Goal: Information Seeking & Learning: Learn about a topic

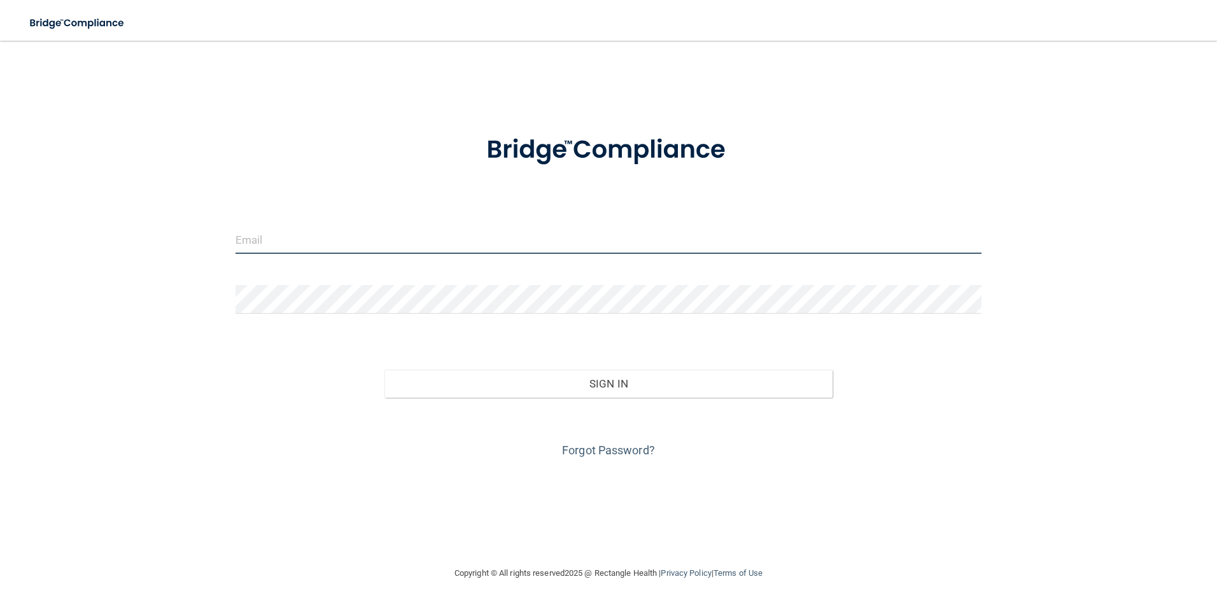
click at [556, 244] on input "email" at bounding box center [609, 239] width 747 height 29
type input "[EMAIL_ADDRESS][DOMAIN_NAME]"
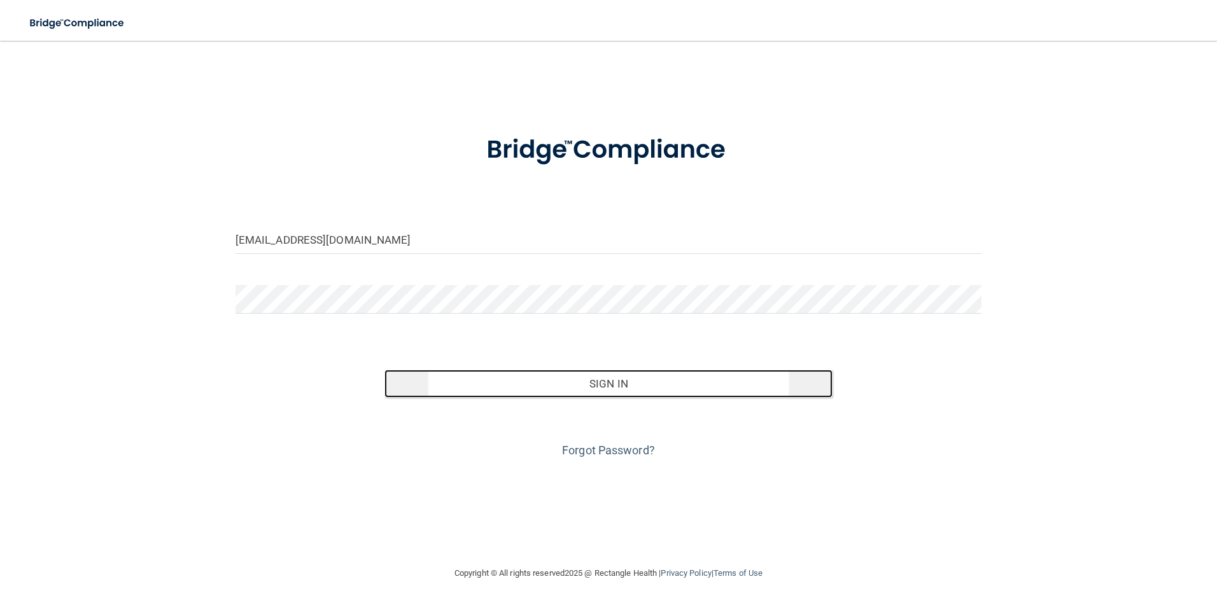
click at [623, 386] on button "Sign In" at bounding box center [609, 384] width 448 height 28
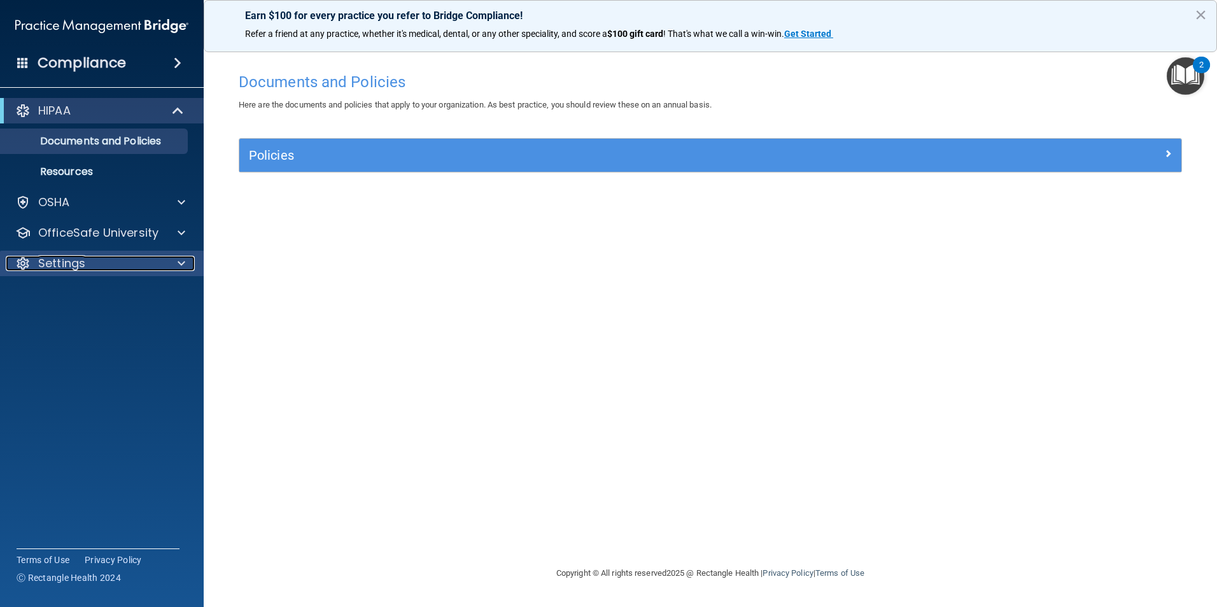
click at [88, 258] on div "Settings" at bounding box center [85, 263] width 158 height 15
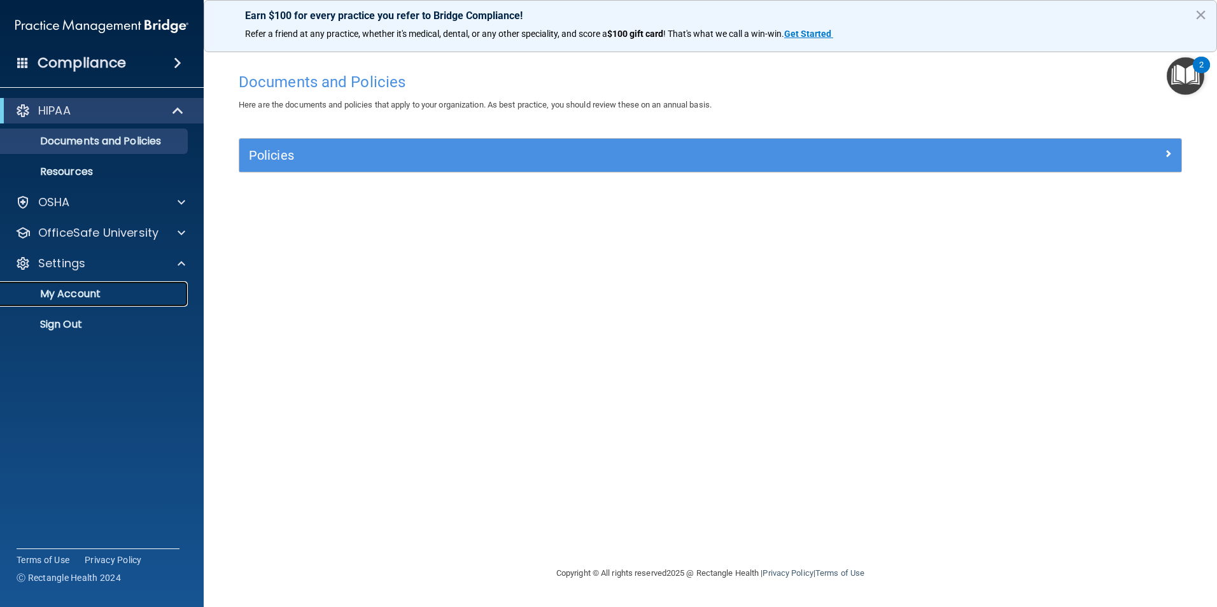
click at [83, 300] on p "My Account" at bounding box center [95, 294] width 174 height 13
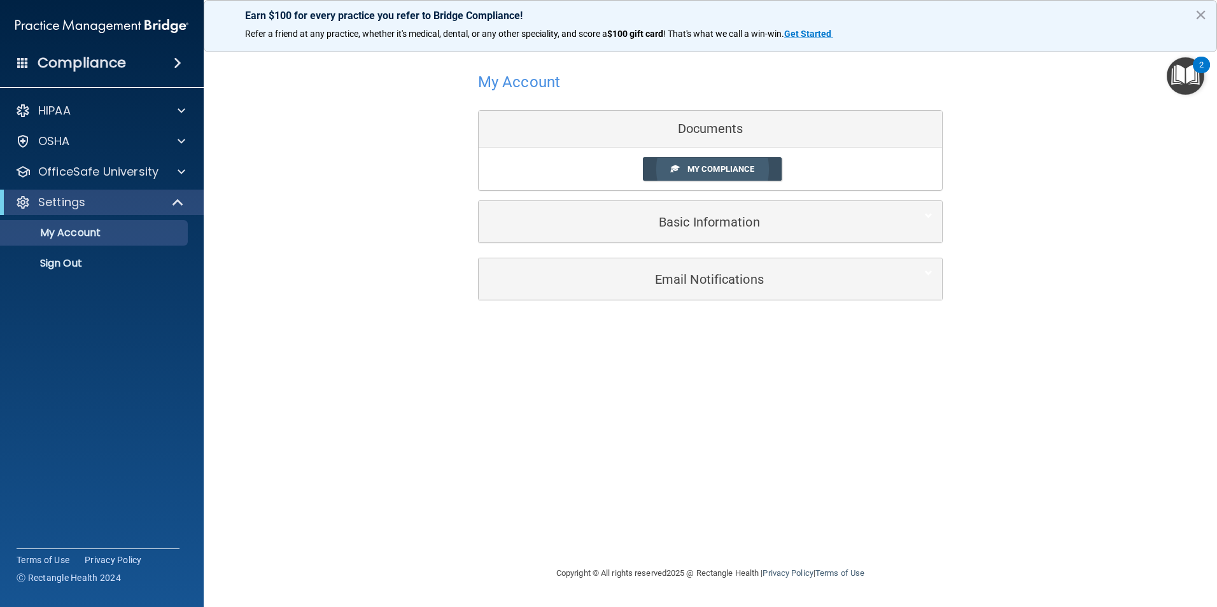
click at [715, 164] on span "My Compliance" at bounding box center [721, 169] width 67 height 10
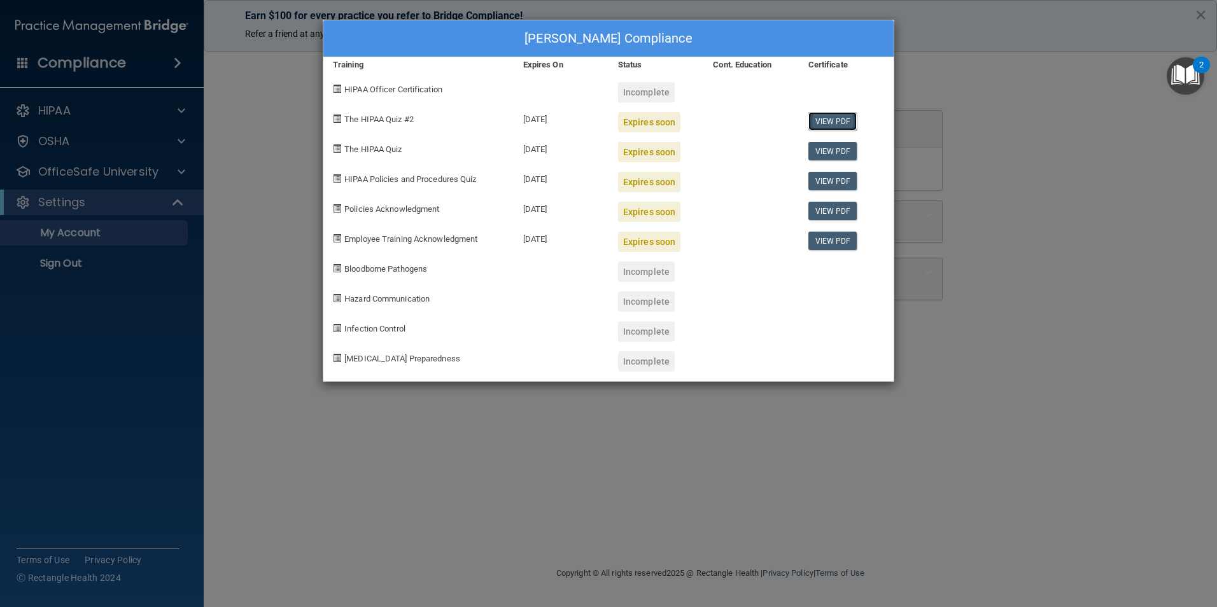
click at [832, 122] on link "View PDF" at bounding box center [833, 121] width 49 height 18
click at [285, 481] on div "[PERSON_NAME] Compliance Training Expires On Status Cont. Education Certificate…" at bounding box center [608, 303] width 1217 height 607
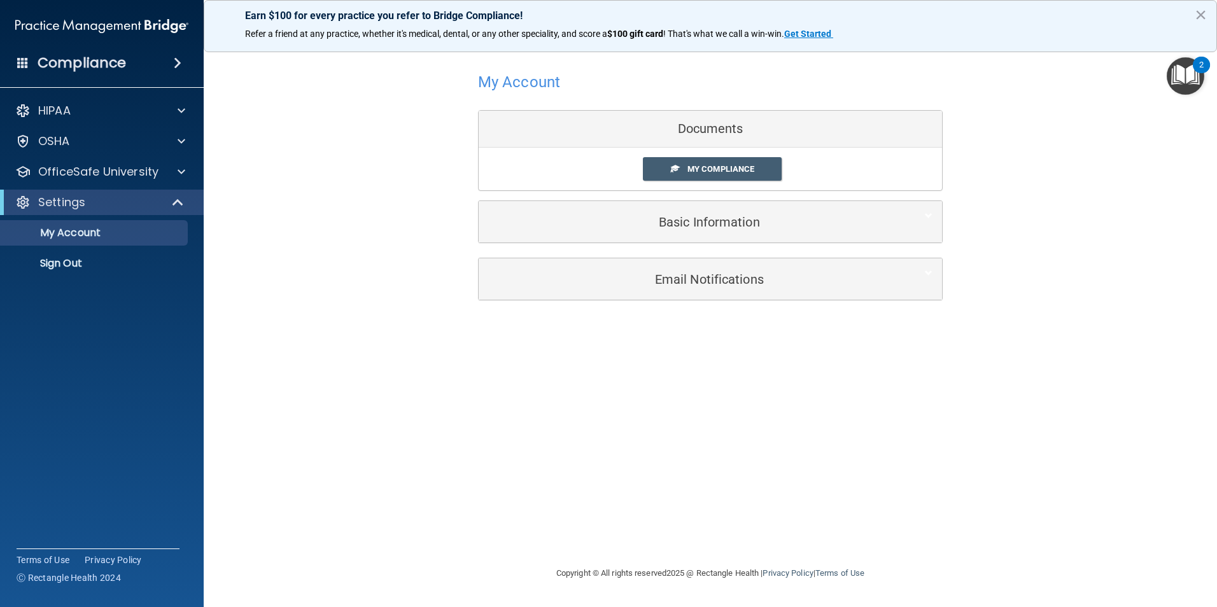
click at [108, 352] on accordion "HIPAA Documents and Policies Report an Incident Business Associates Emergency P…" at bounding box center [102, 268] width 204 height 350
click at [1202, 13] on button "×" at bounding box center [1201, 14] width 12 height 20
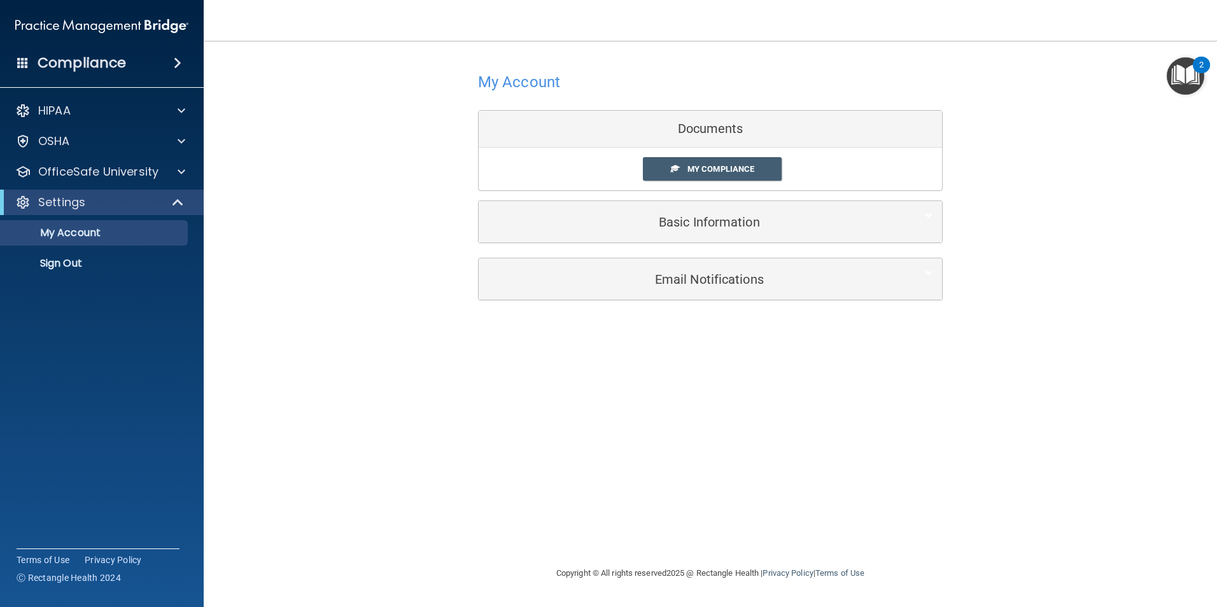
click at [1196, 64] on div "2" at bounding box center [1201, 65] width 17 height 17
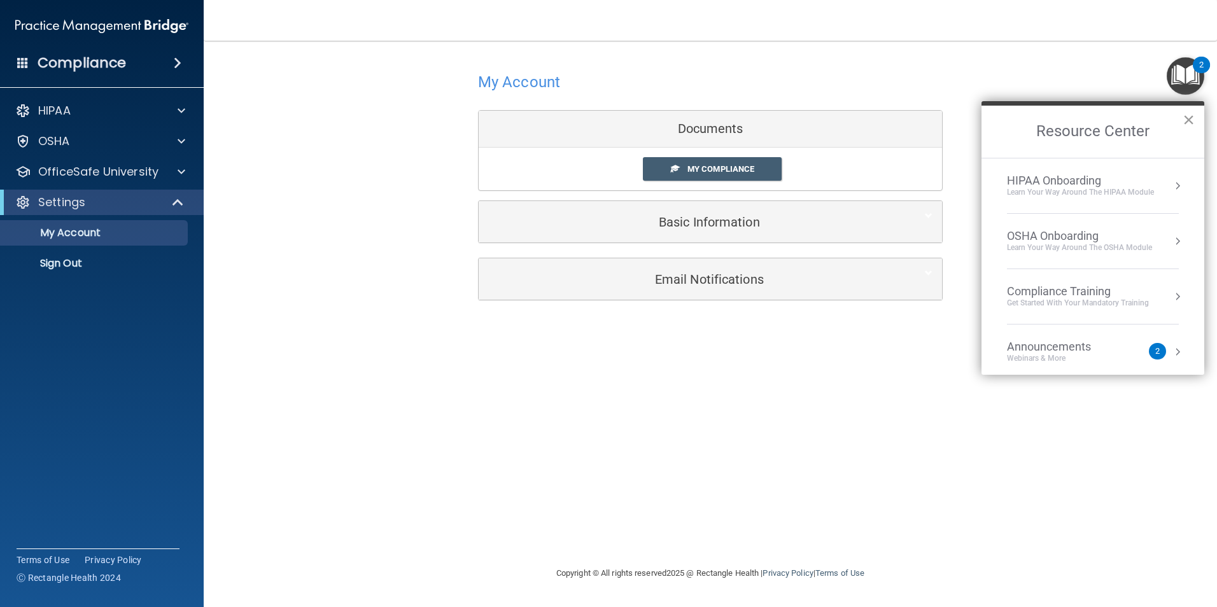
click at [1194, 117] on button "×" at bounding box center [1189, 120] width 12 height 20
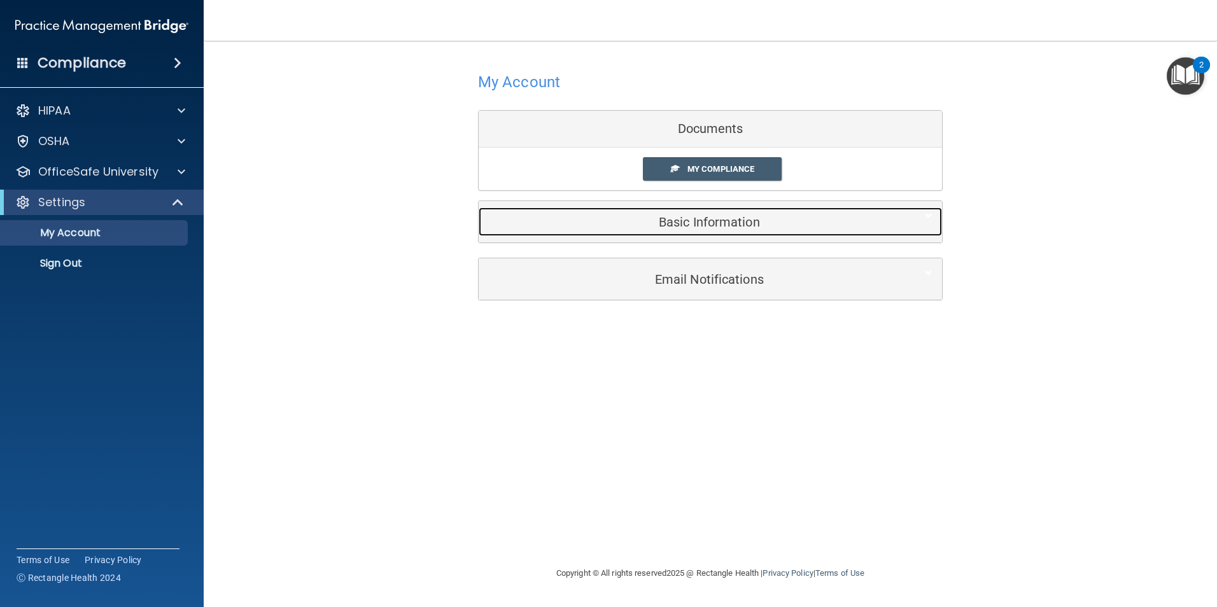
click at [893, 227] on h5 "Basic Information" at bounding box center [691, 222] width 406 height 14
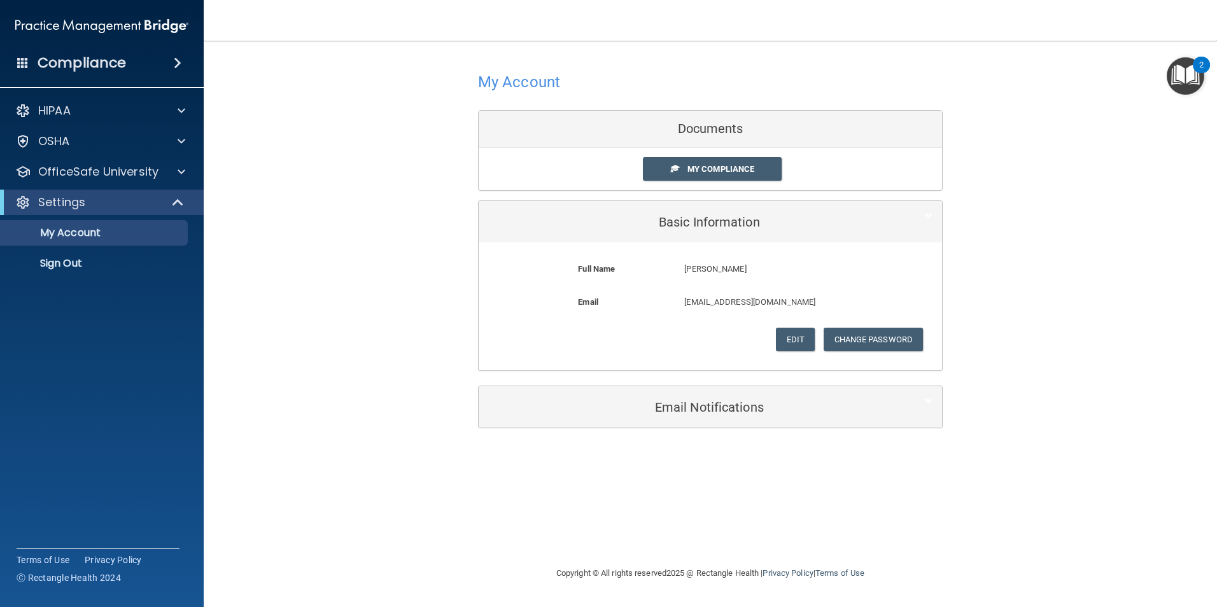
click at [1195, 11] on nav "Toggle navigation [PERSON_NAME] [PERSON_NAME][EMAIL_ADDRESS][DOMAIN_NAME] Manag…" at bounding box center [711, 20] width 1014 height 41
click at [186, 111] on div at bounding box center [180, 110] width 32 height 15
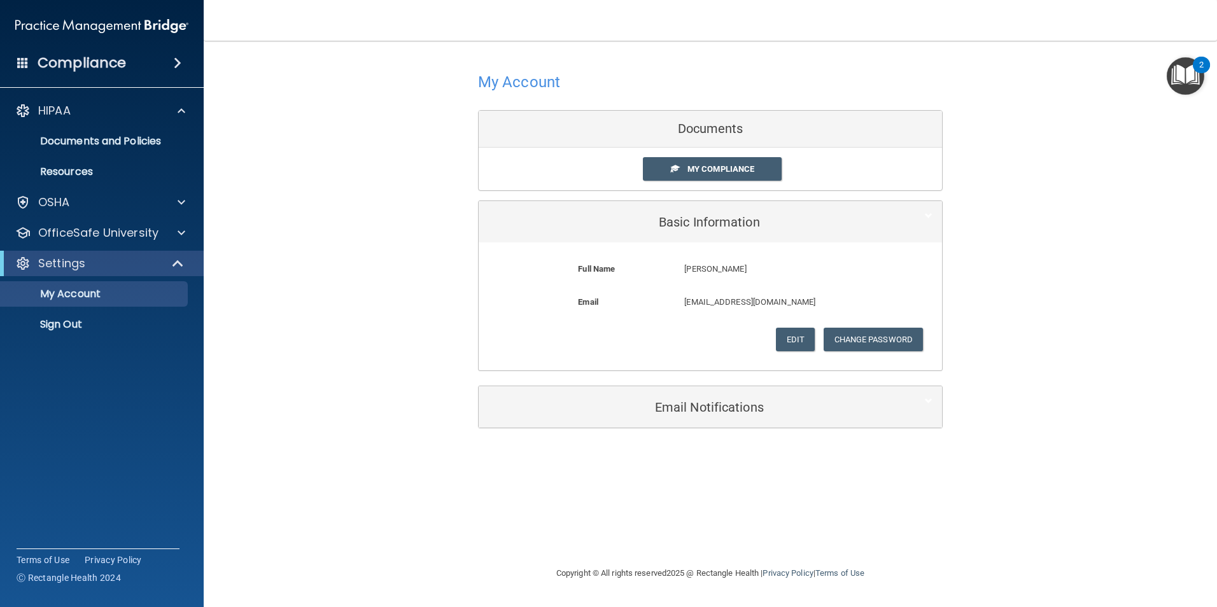
click at [60, 458] on div "Compliance HIPAA Documents and Policies Report an Incident Business Associates …" at bounding box center [102, 303] width 204 height 607
click at [95, 383] on accordion "HIPAA Documents and Policies Report an Incident Business Associates Emergency P…" at bounding box center [102, 268] width 204 height 350
click at [179, 238] on span at bounding box center [182, 232] width 8 height 15
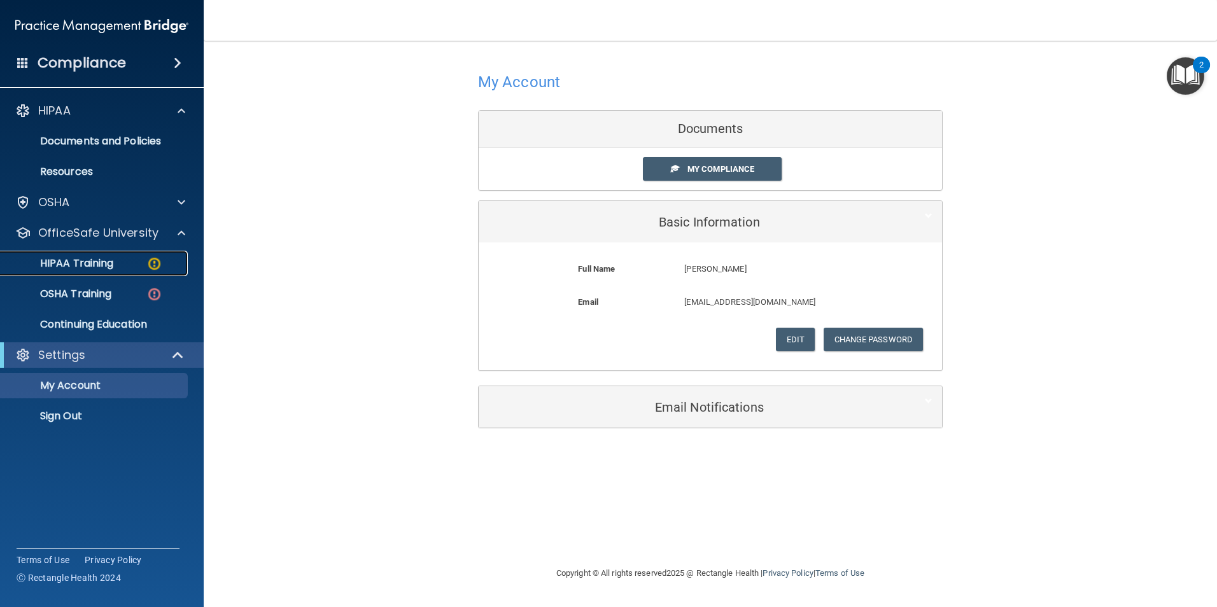
click at [142, 262] on div "HIPAA Training" at bounding box center [95, 263] width 174 height 13
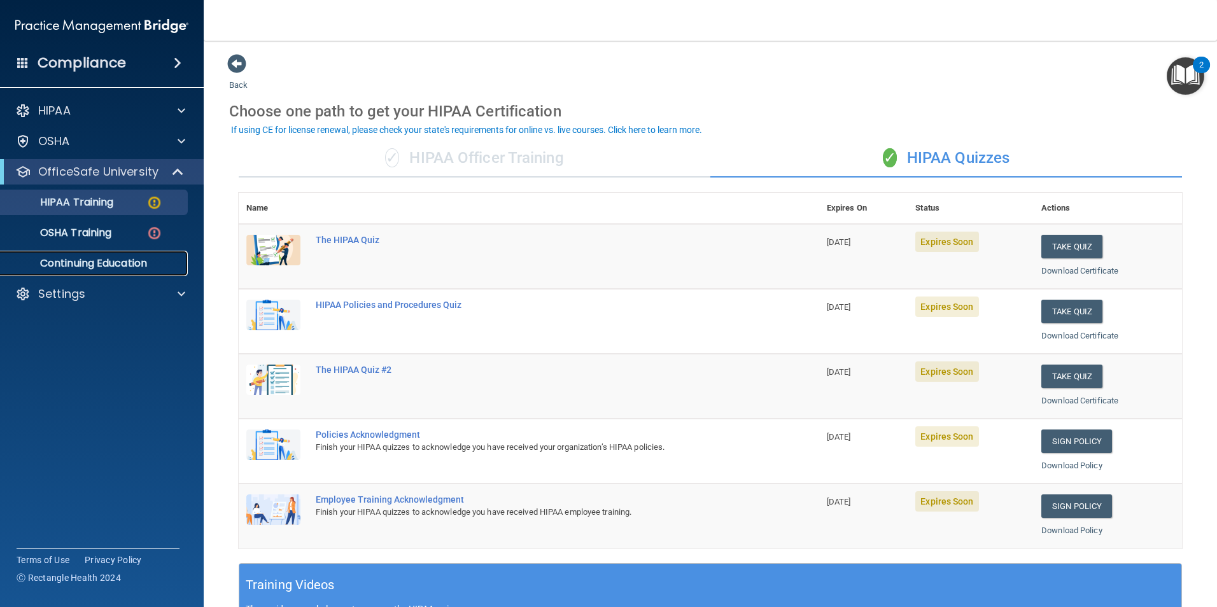
click at [78, 266] on p "Continuing Education" at bounding box center [95, 263] width 174 height 13
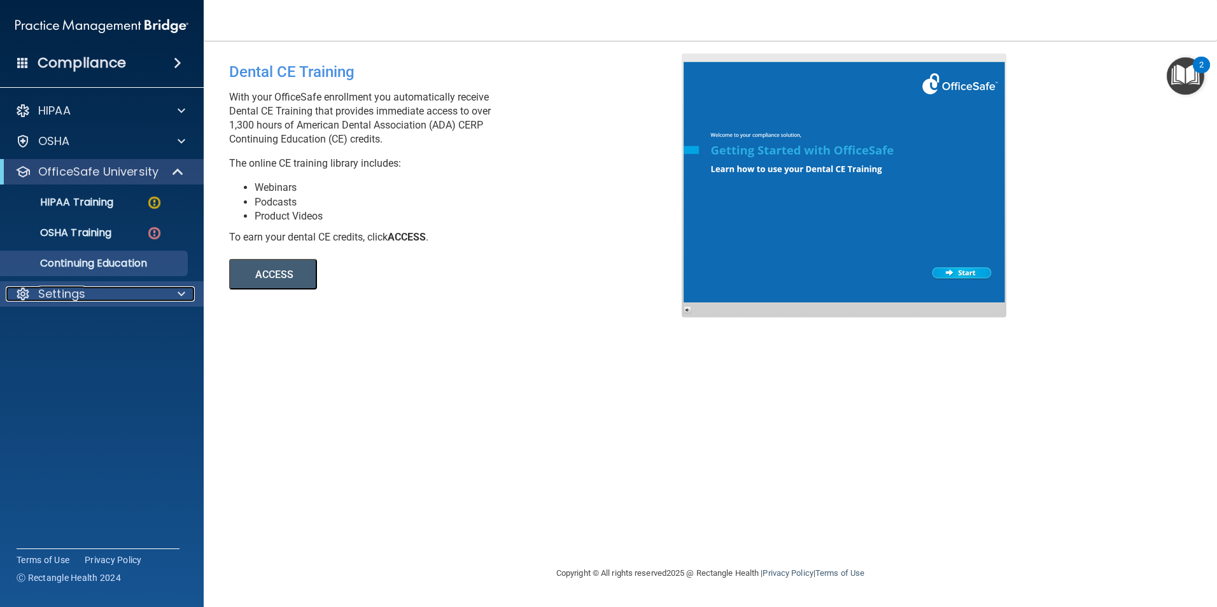
click at [183, 288] on span at bounding box center [182, 294] width 8 height 15
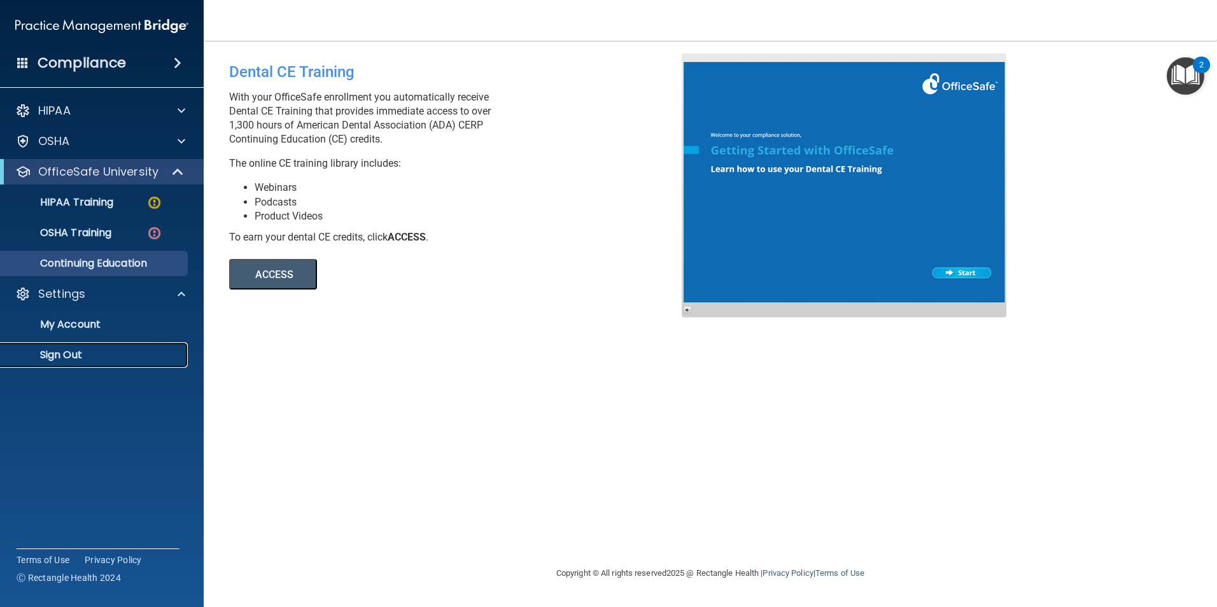
click at [92, 356] on p "Sign Out" at bounding box center [95, 355] width 174 height 13
